Goal: Task Accomplishment & Management: Use online tool/utility

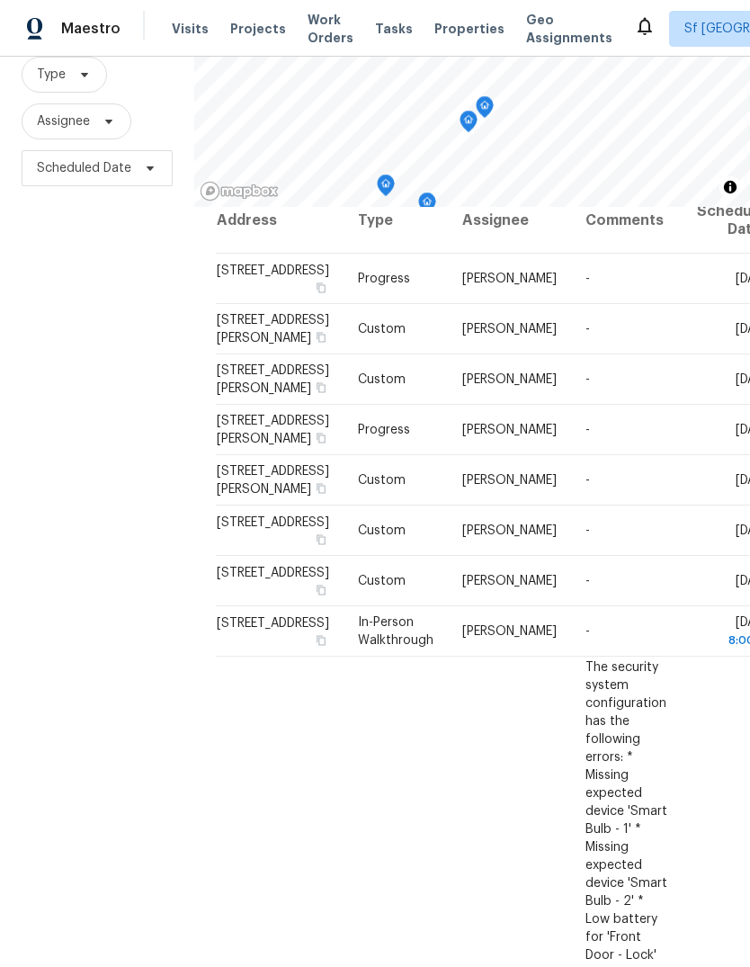
scroll to position [24, 0]
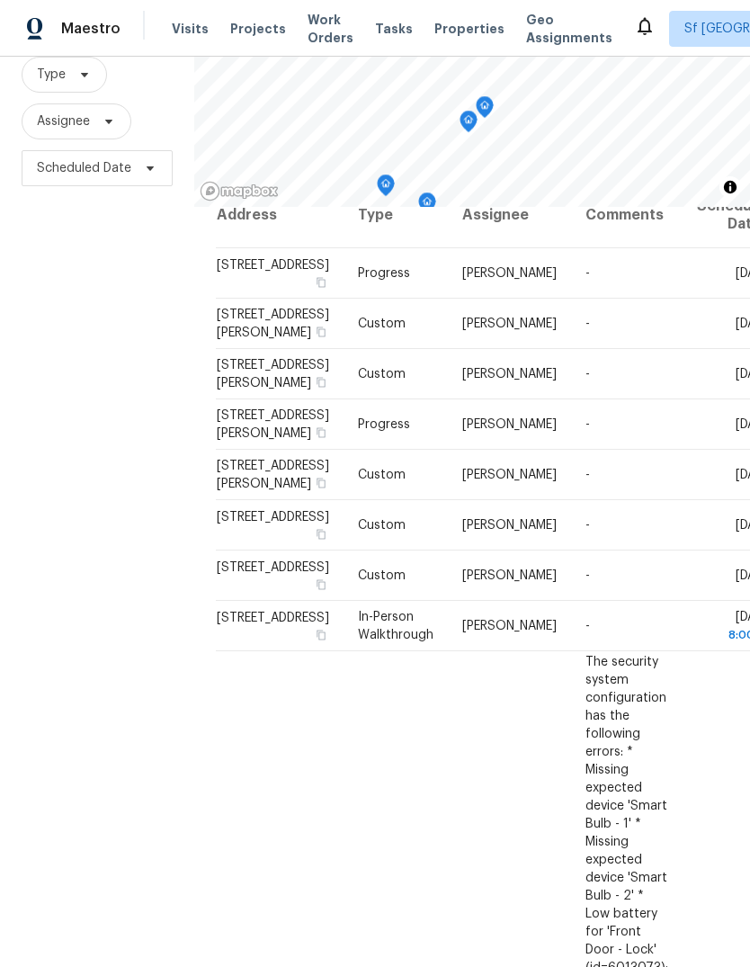
click at [0, 0] on icon at bounding box center [0, 0] width 0 height 0
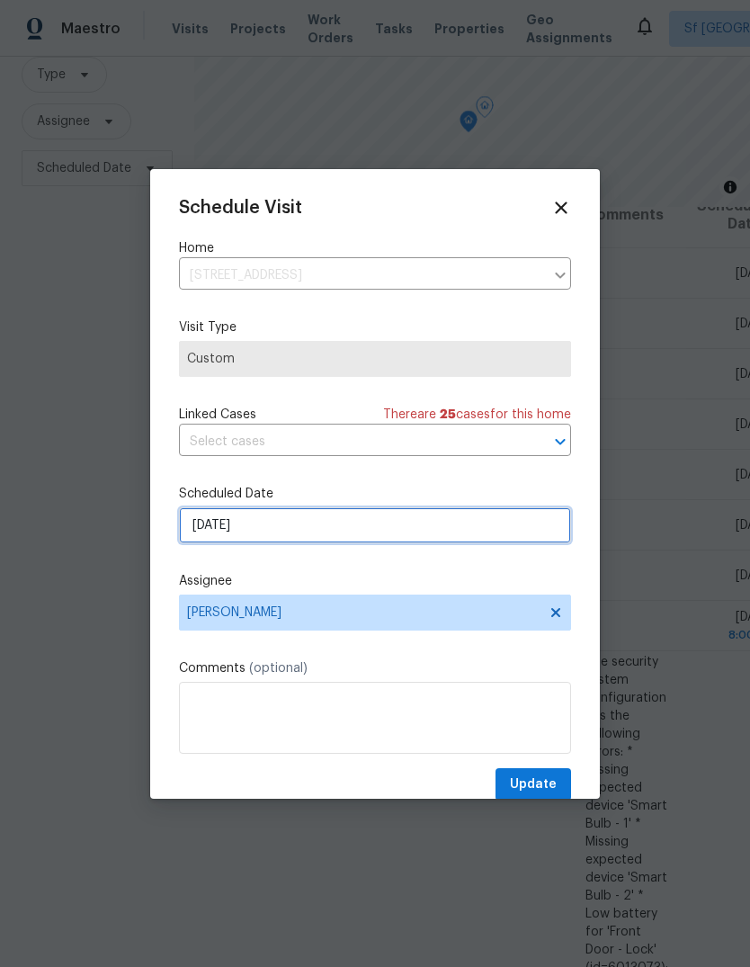
click at [200, 523] on input "[DATE]" at bounding box center [375, 525] width 392 height 36
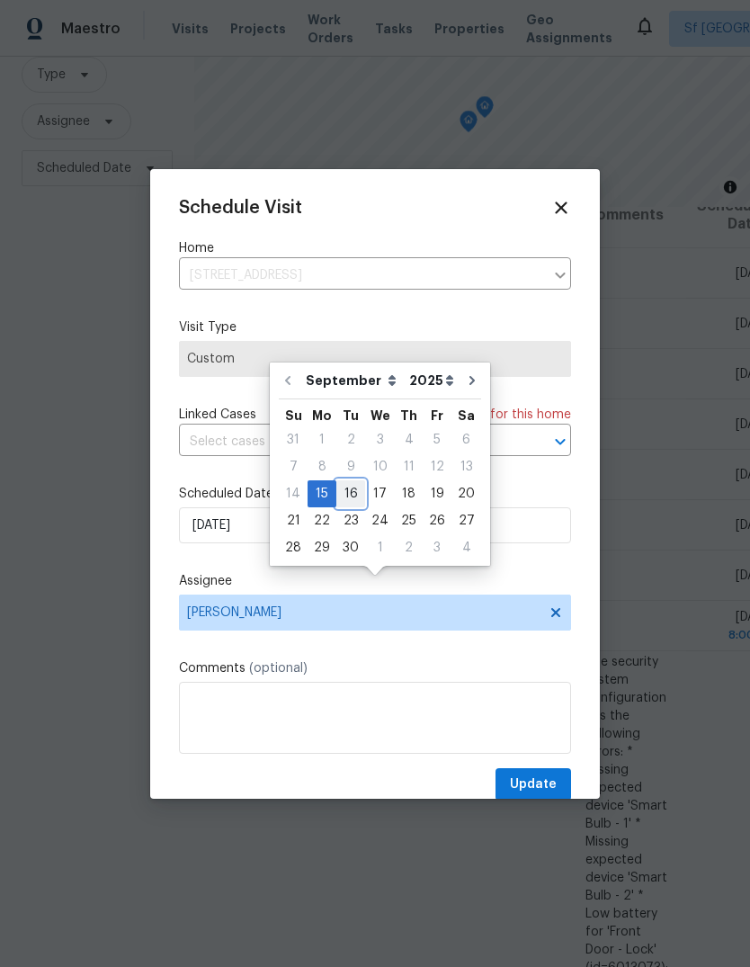
click at [343, 481] on div "16" at bounding box center [350, 493] width 29 height 25
type input "[DATE]"
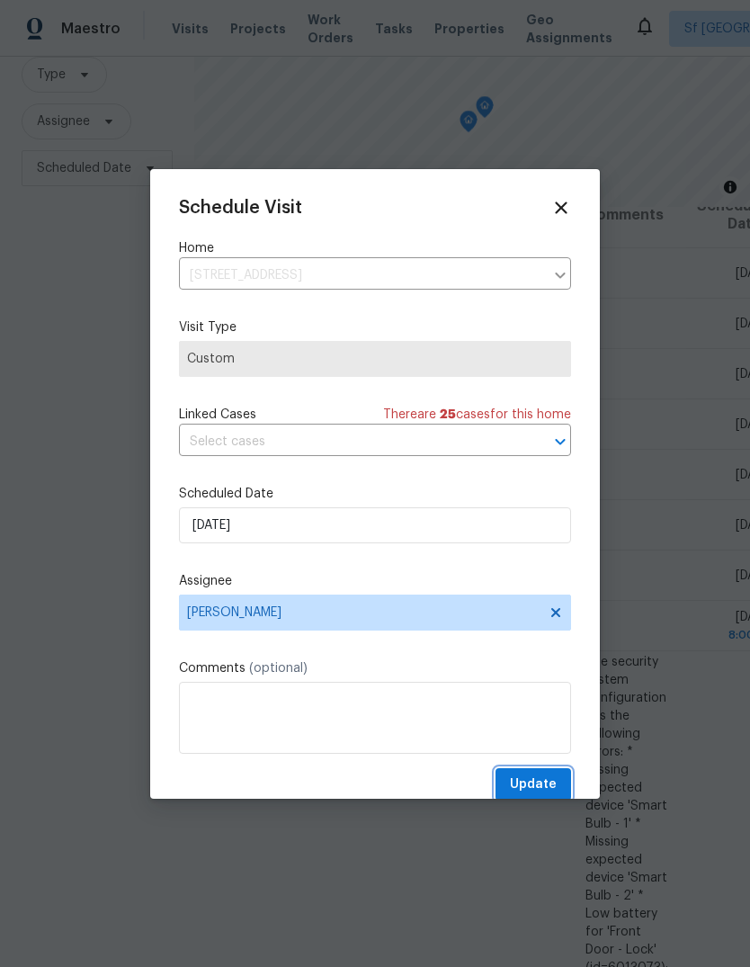
click at [553, 781] on span "Update" at bounding box center [533, 784] width 47 height 22
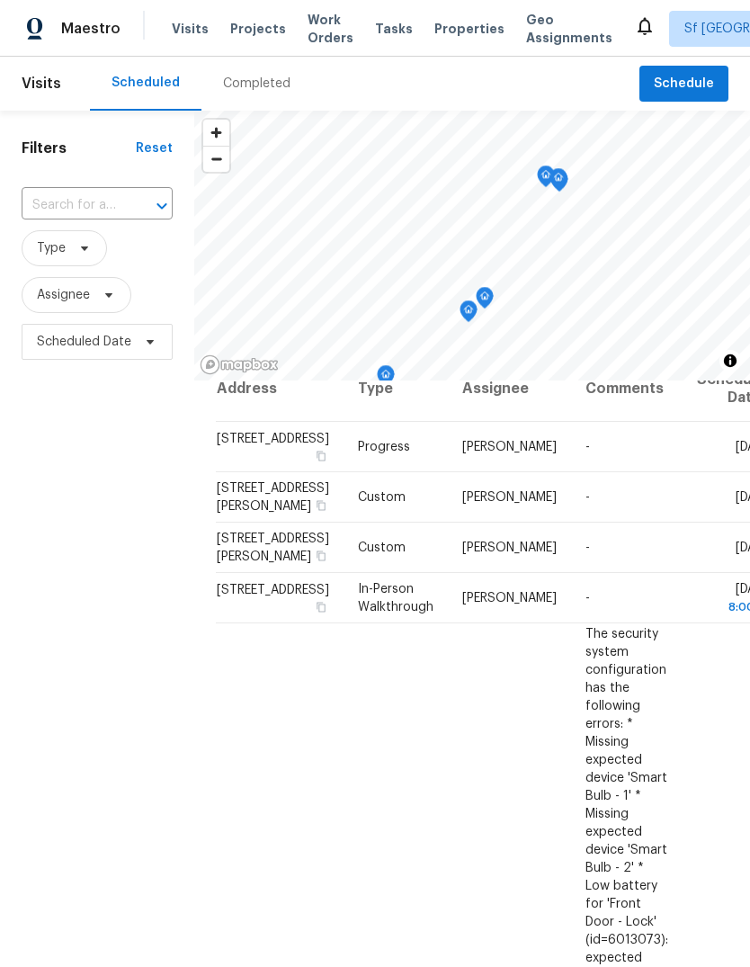
scroll to position [0, 0]
click at [245, 27] on span "Projects" at bounding box center [258, 29] width 56 height 18
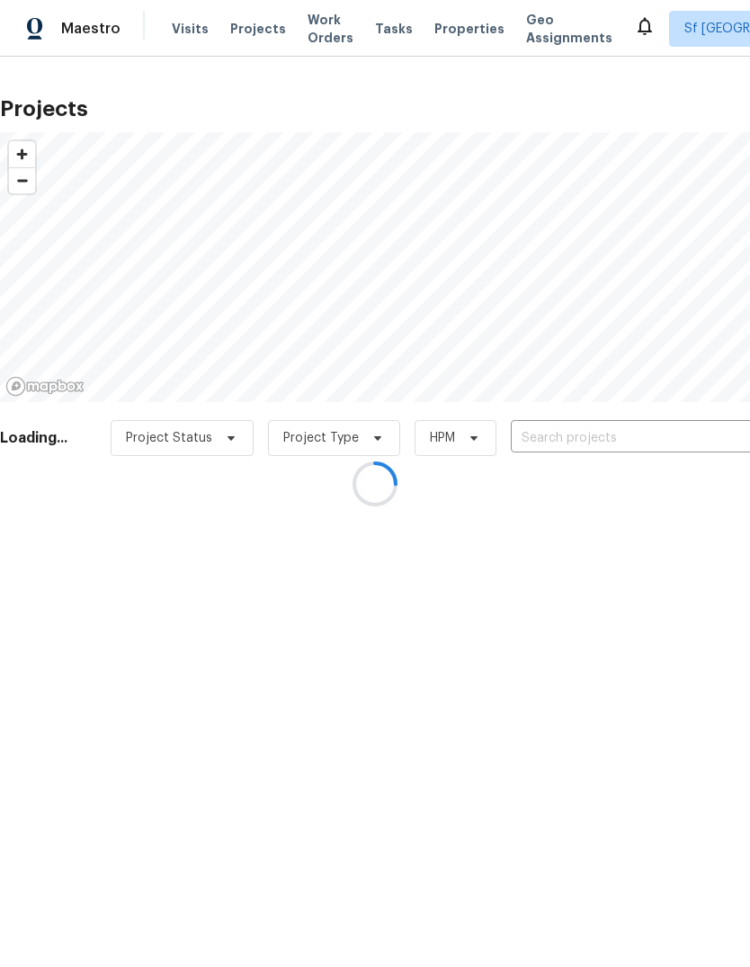
click at [602, 428] on div at bounding box center [375, 483] width 750 height 967
click at [602, 436] on div at bounding box center [375, 483] width 750 height 967
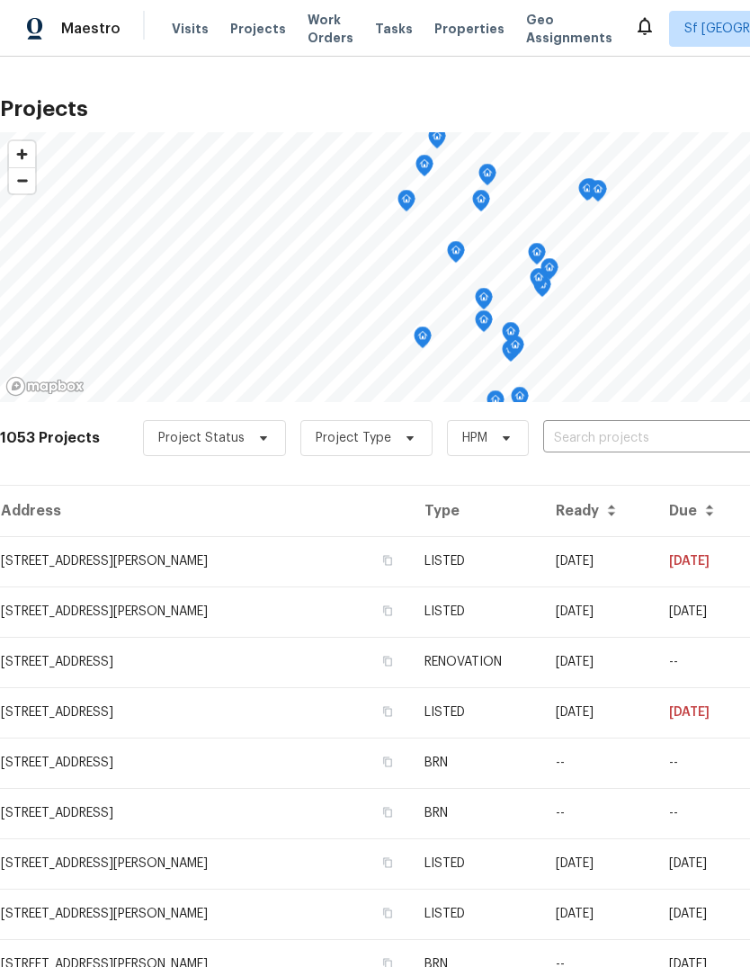
click at [594, 441] on input "text" at bounding box center [646, 438] width 206 height 28
type input "piper"
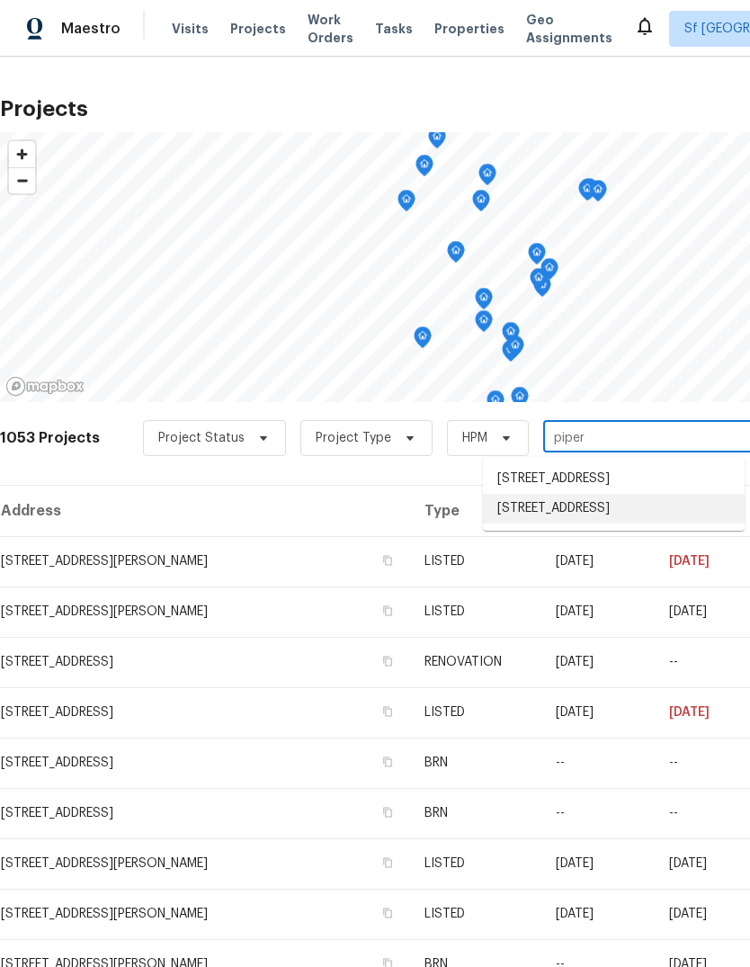
click at [614, 523] on li "[STREET_ADDRESS]" at bounding box center [614, 509] width 262 height 30
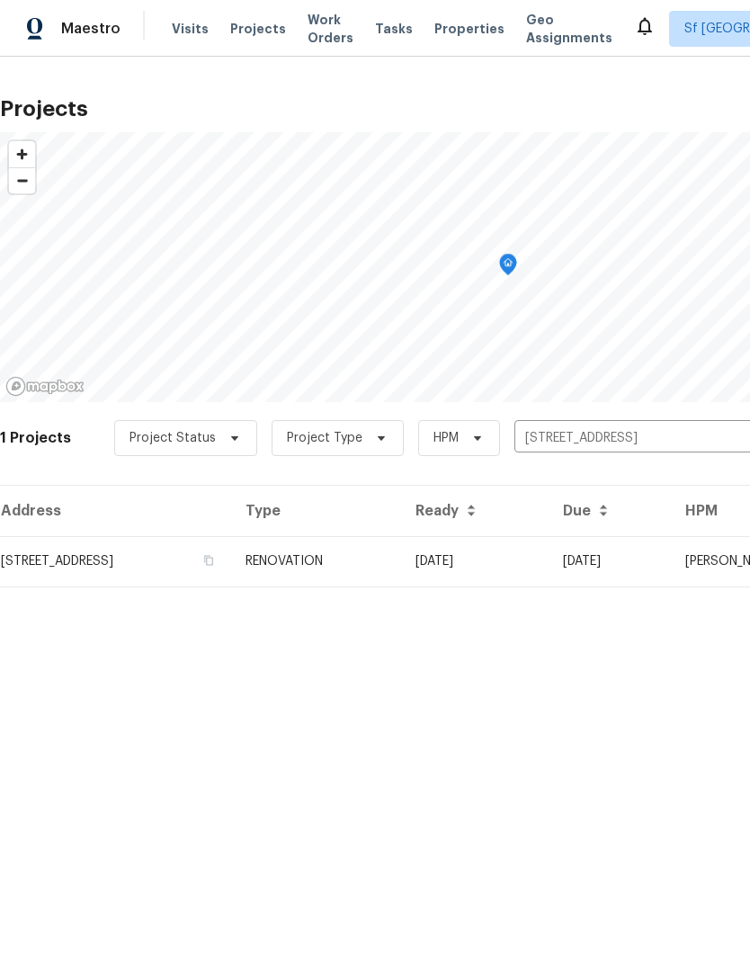
click at [102, 551] on td "[STREET_ADDRESS]" at bounding box center [115, 561] width 231 height 50
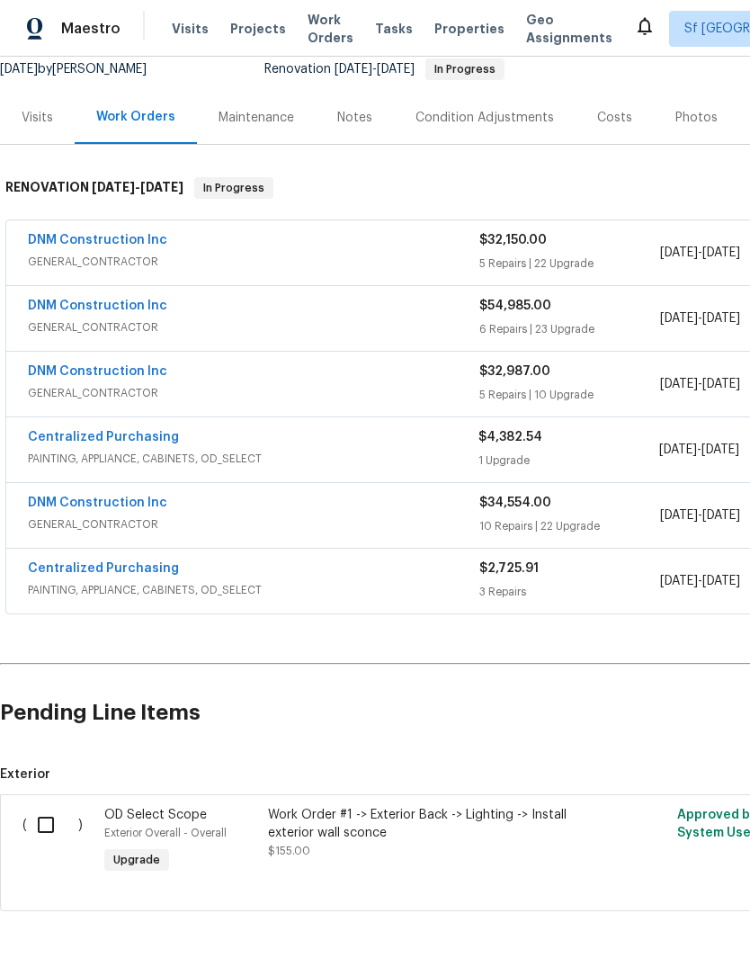
scroll to position [182, 0]
click at [44, 806] on input "checkbox" at bounding box center [52, 825] width 51 height 38
checkbox input "true"
click at [648, 913] on span "Create Work Order" at bounding box center [647, 922] width 120 height 22
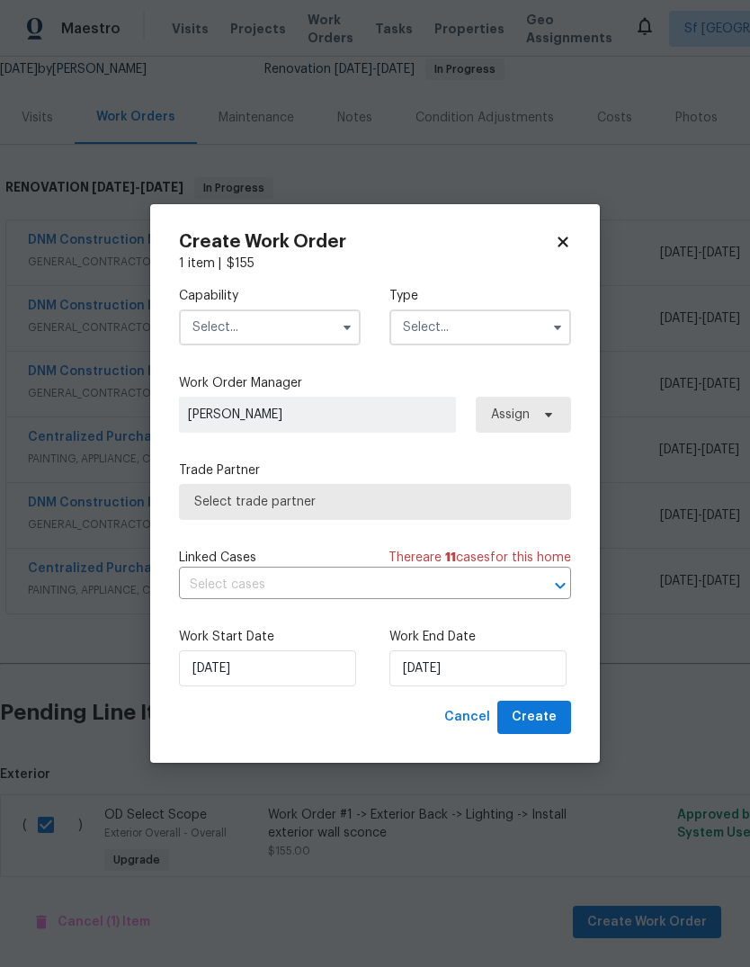
click at [210, 321] on input "text" at bounding box center [270, 327] width 182 height 36
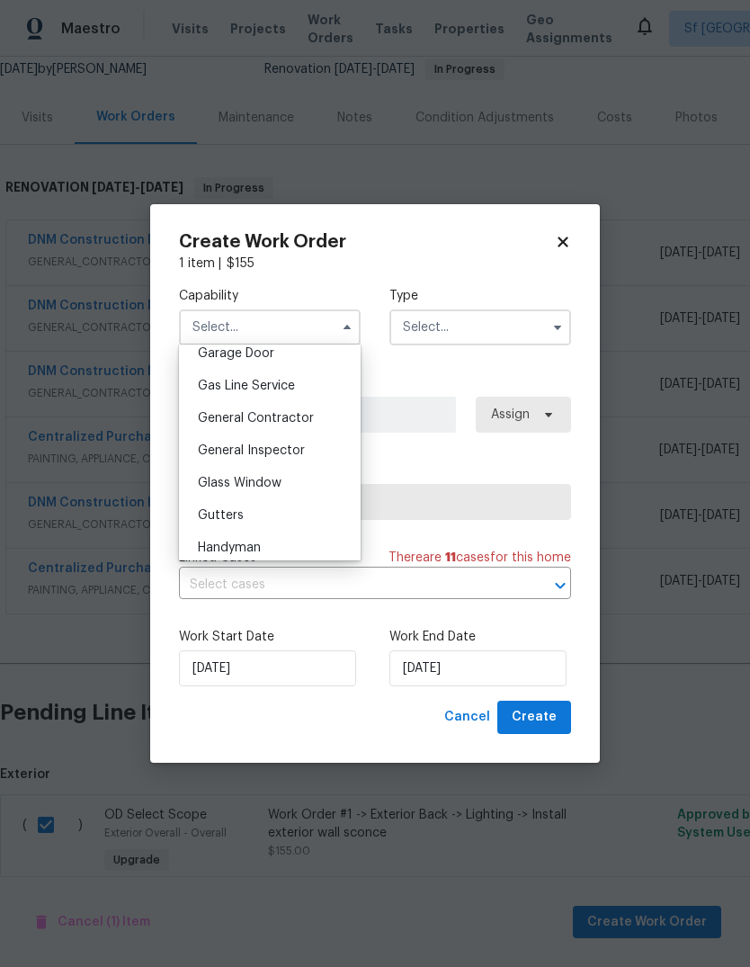
scroll to position [811, 0]
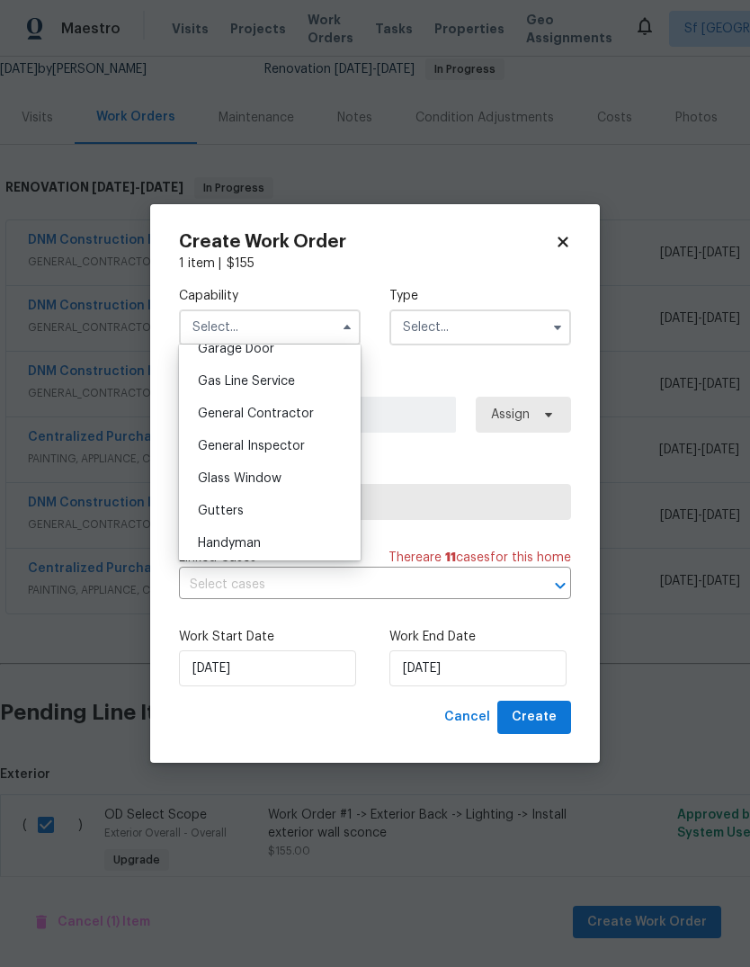
click at [230, 412] on span "General Contractor" at bounding box center [256, 413] width 116 height 13
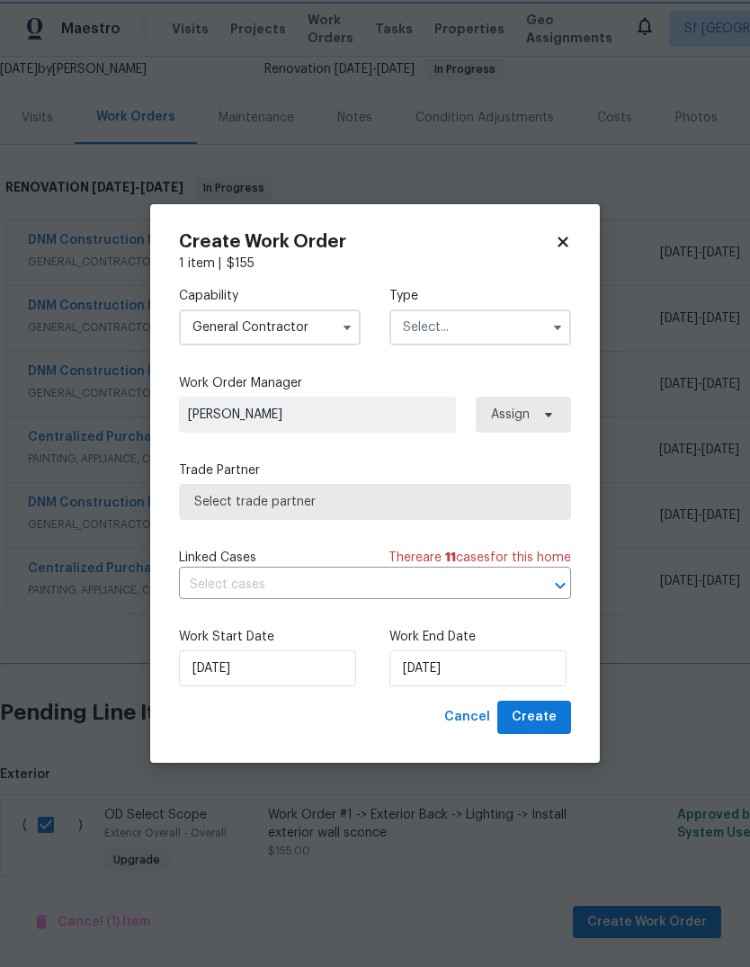
type input "General Contractor"
click at [487, 329] on input "text" at bounding box center [480, 327] width 182 height 36
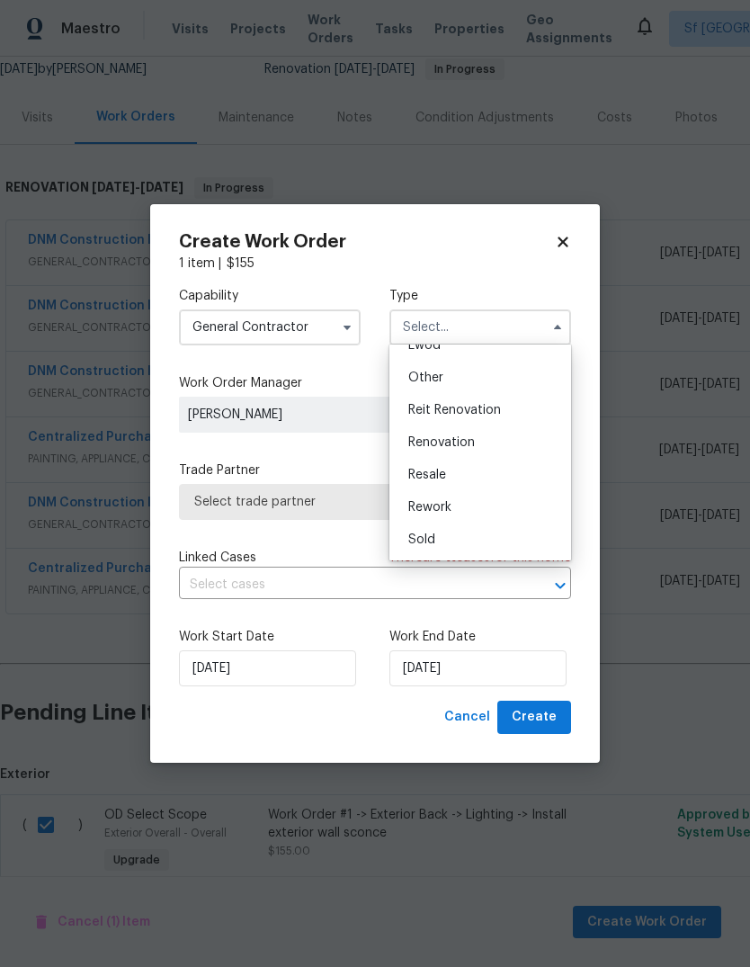
scroll to position [214, 0]
click at [492, 440] on div "Renovation" at bounding box center [480, 442] width 173 height 32
type input "Renovation"
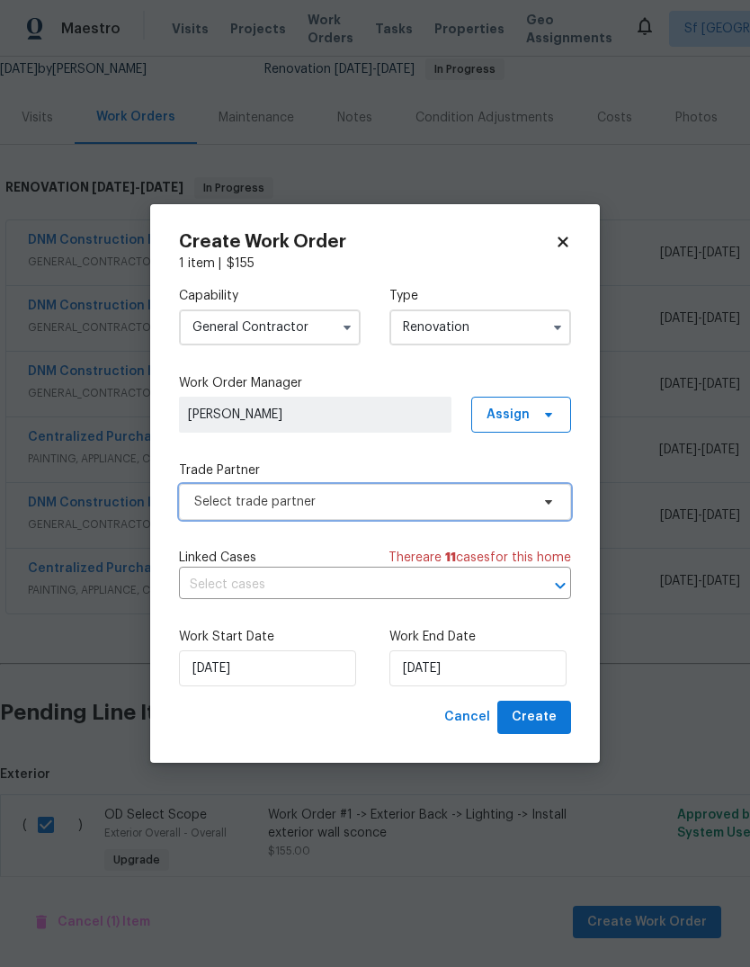
click at [213, 496] on span "Select trade partner" at bounding box center [361, 502] width 335 height 18
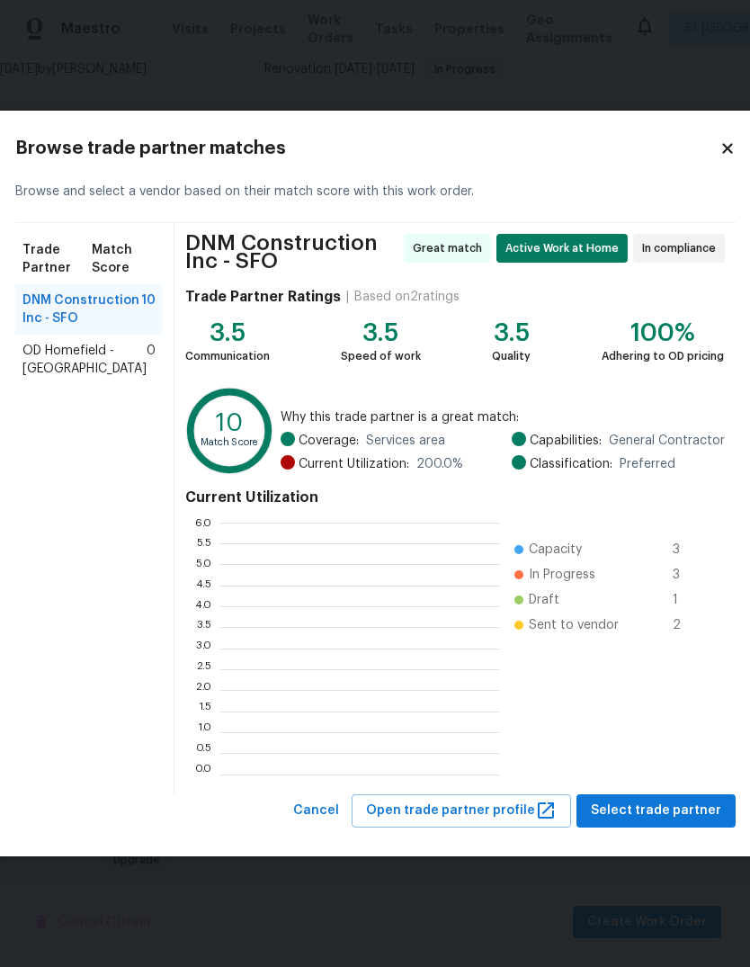
scroll to position [2, 2]
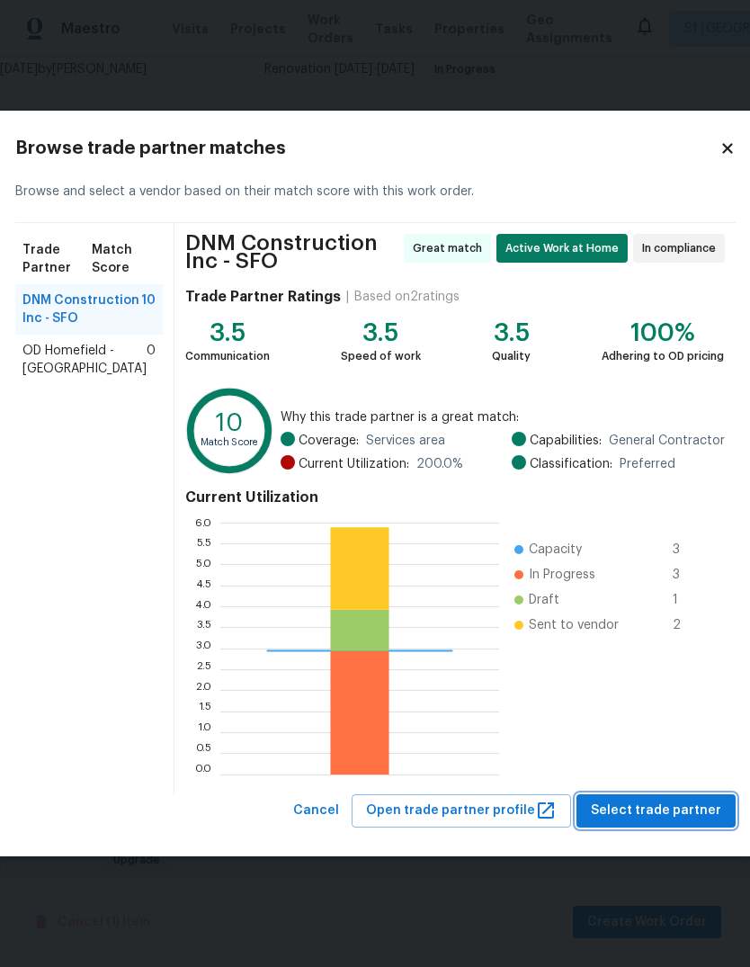
click at [665, 817] on span "Select trade partner" at bounding box center [656, 810] width 130 height 22
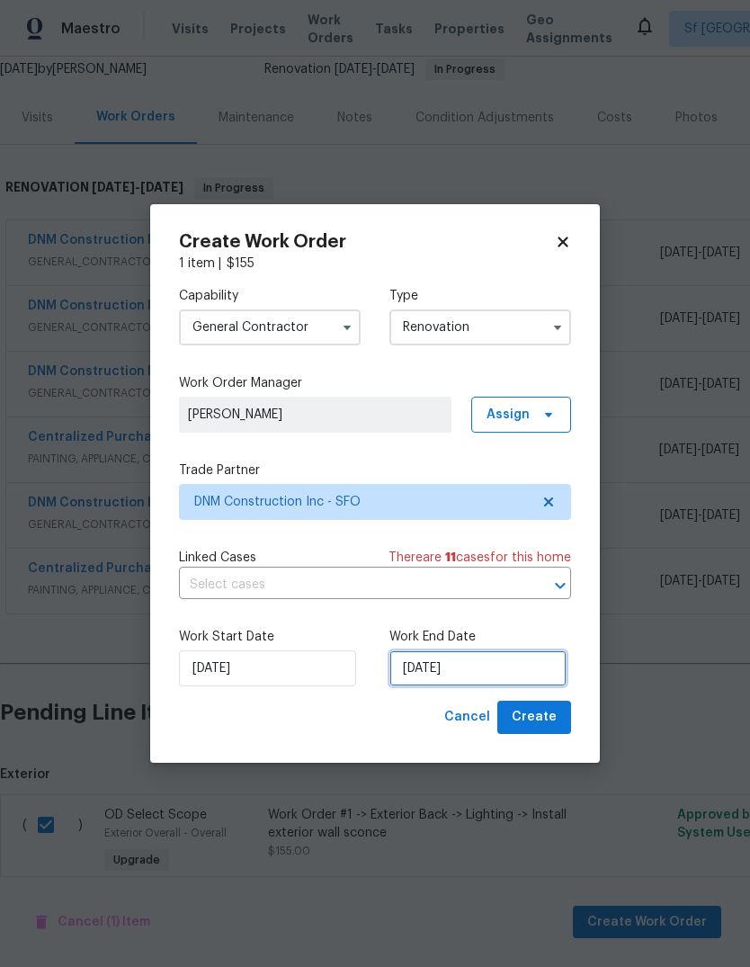
click at [522, 667] on input "[DATE]" at bounding box center [477, 668] width 177 height 36
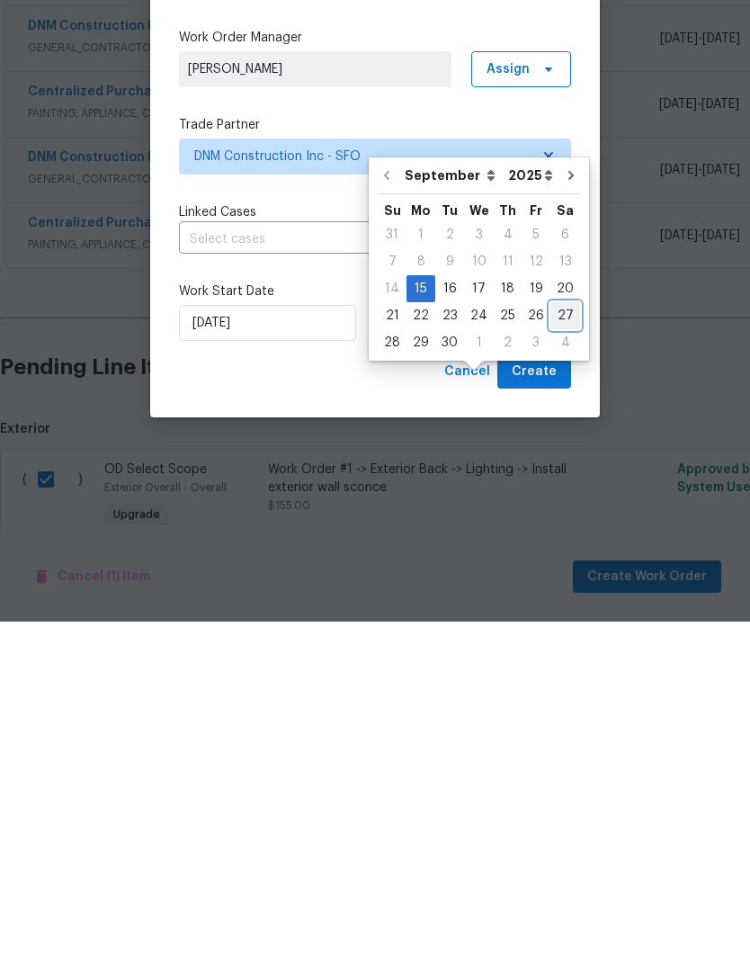
click at [557, 648] on div "27" at bounding box center [565, 660] width 30 height 25
type input "[DATE]"
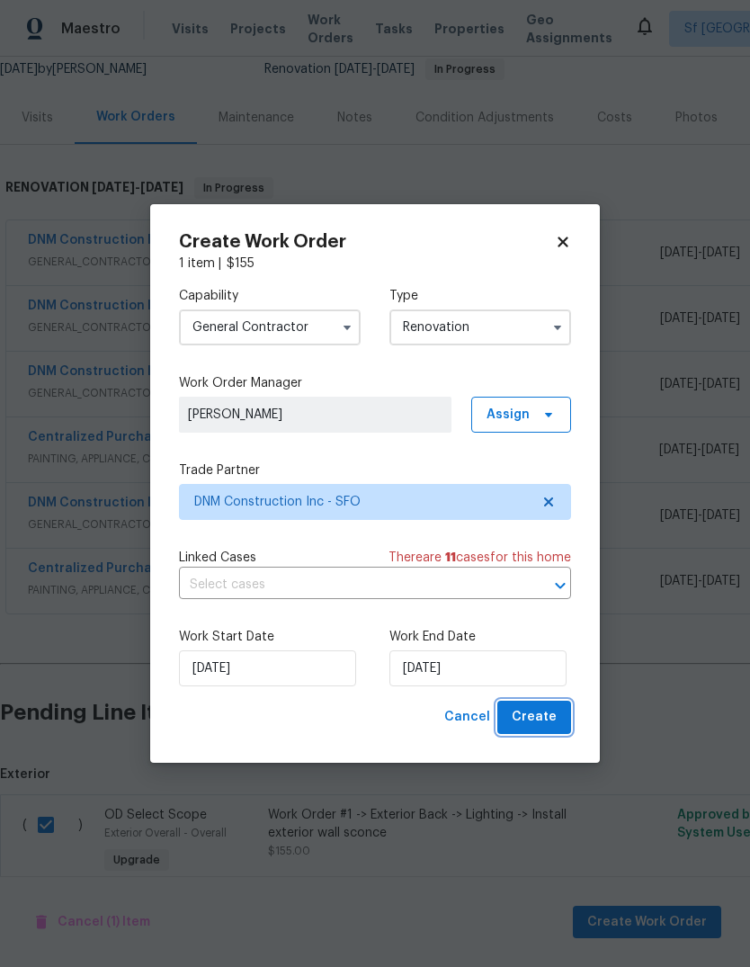
click at [552, 722] on span "Create" at bounding box center [534, 717] width 45 height 22
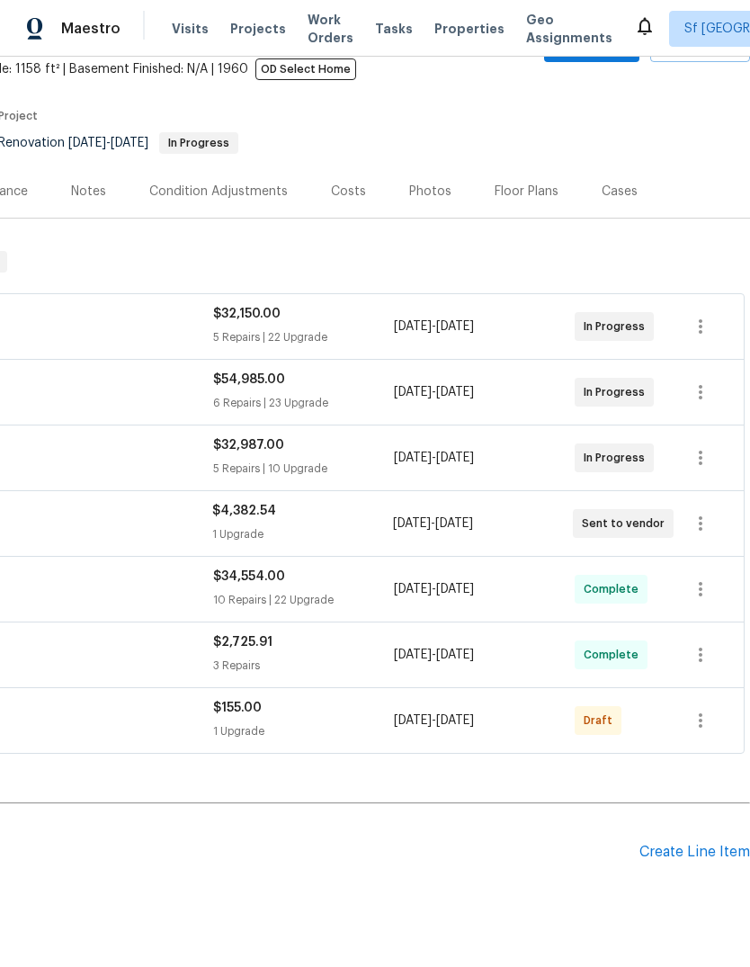
scroll to position [108, 266]
click at [691, 709] on icon "button" at bounding box center [701, 720] width 22 height 22
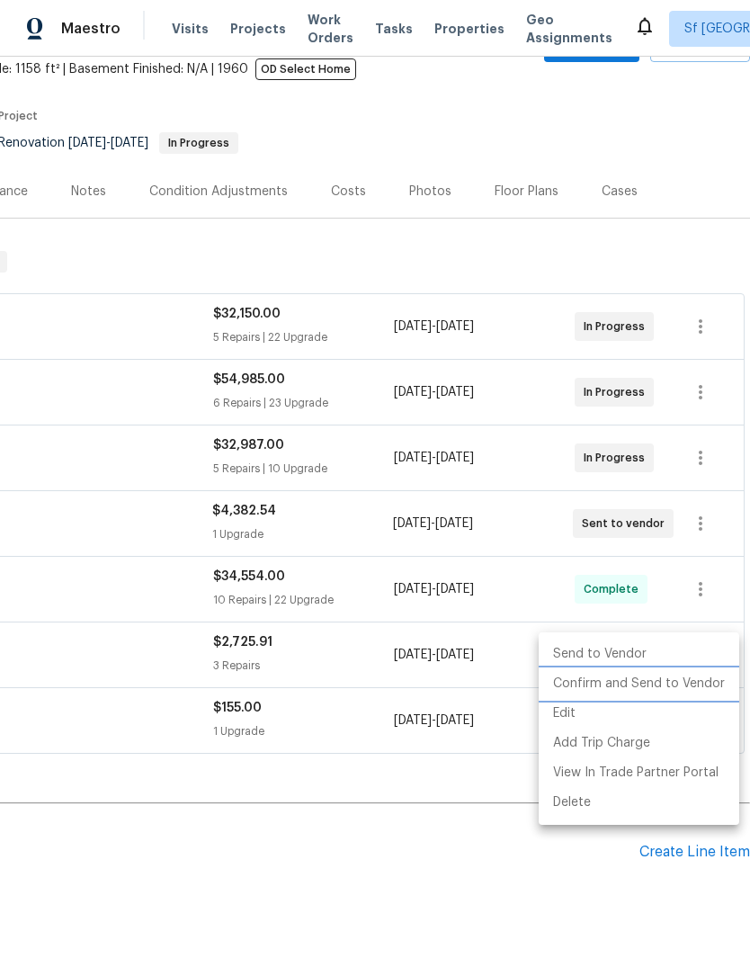
click at [692, 686] on li "Confirm and Send to Vendor" at bounding box center [639, 684] width 201 height 30
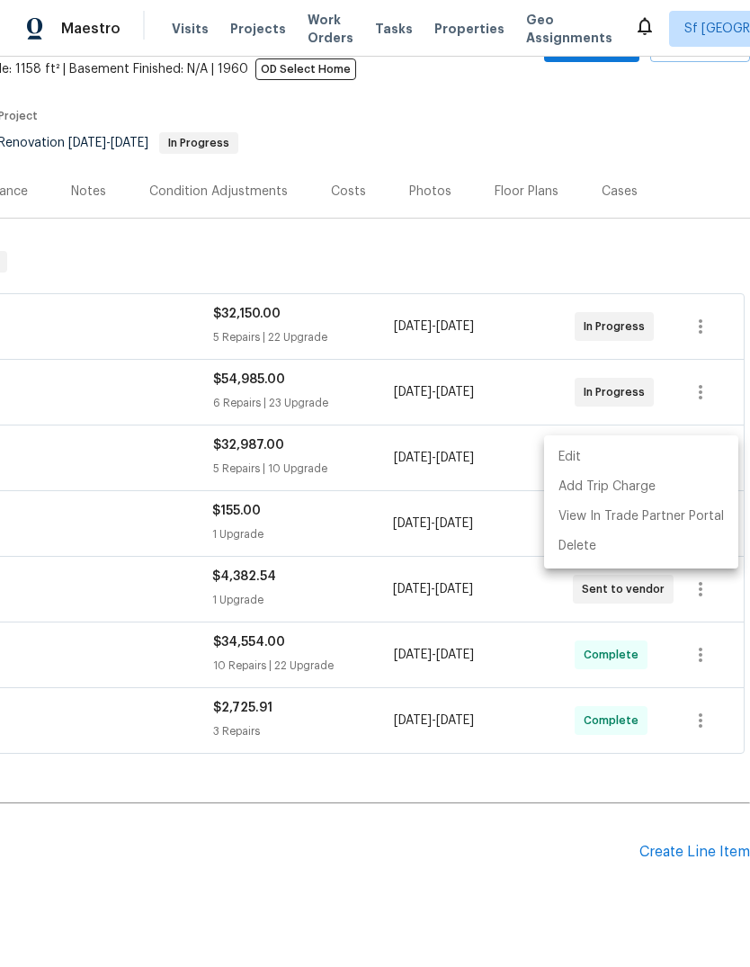
click at [570, 756] on div at bounding box center [375, 483] width 750 height 967
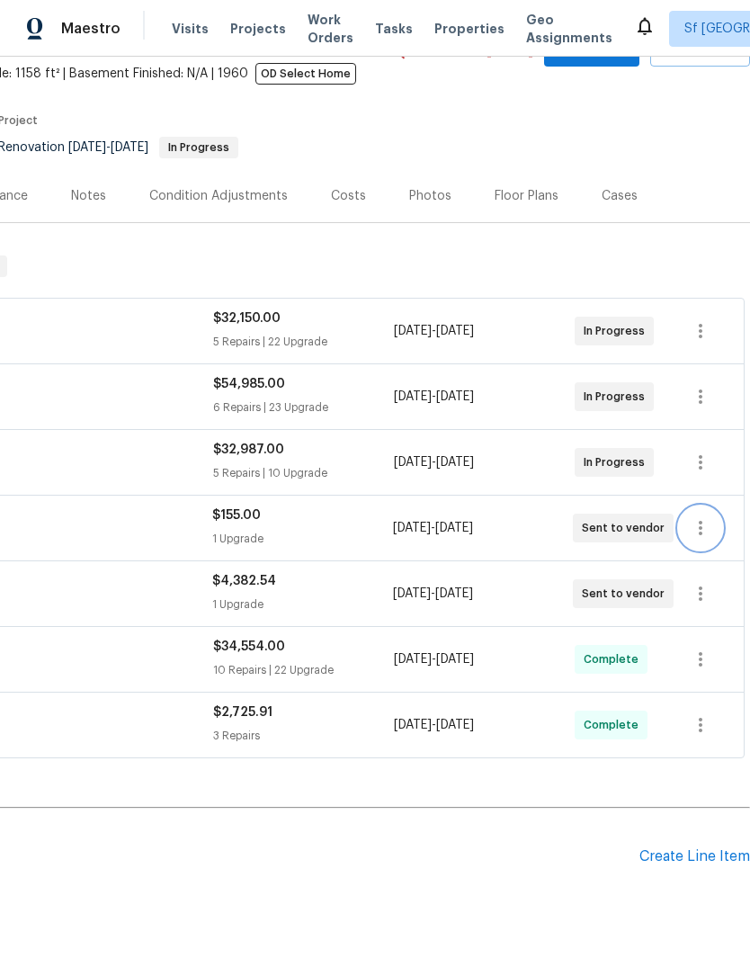
scroll to position [103, 266]
click at [701, 517] on icon "button" at bounding box center [701, 528] width 22 height 22
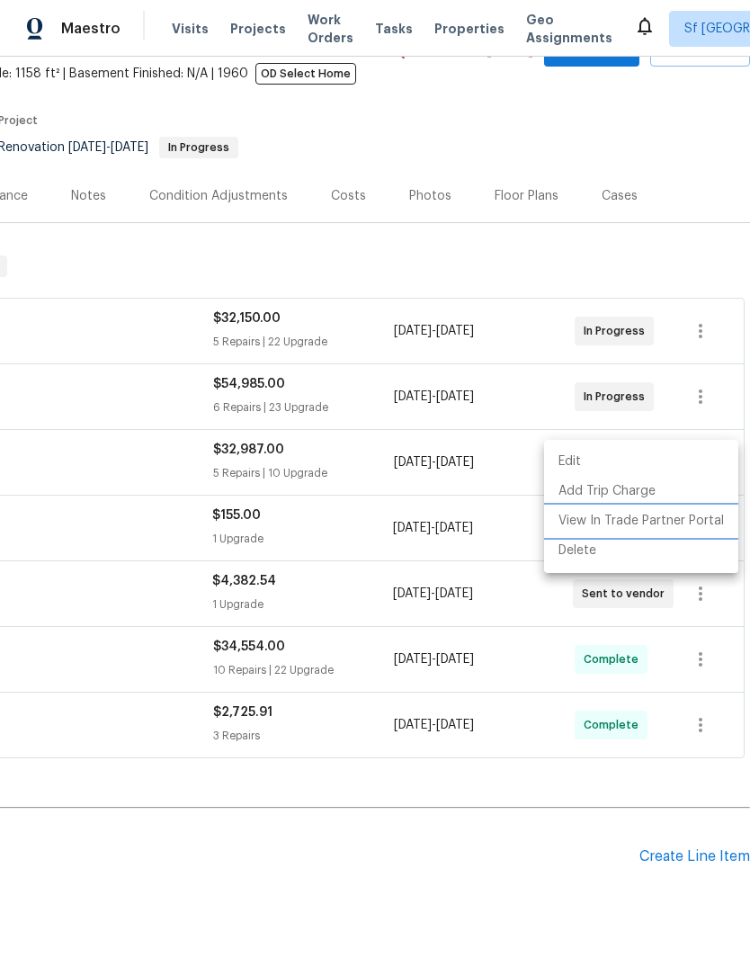
click at [684, 518] on li "View In Trade Partner Portal" at bounding box center [641, 521] width 194 height 30
click at [657, 523] on li "View In Trade Partner Portal" at bounding box center [641, 521] width 194 height 30
